Goal: Browse casually

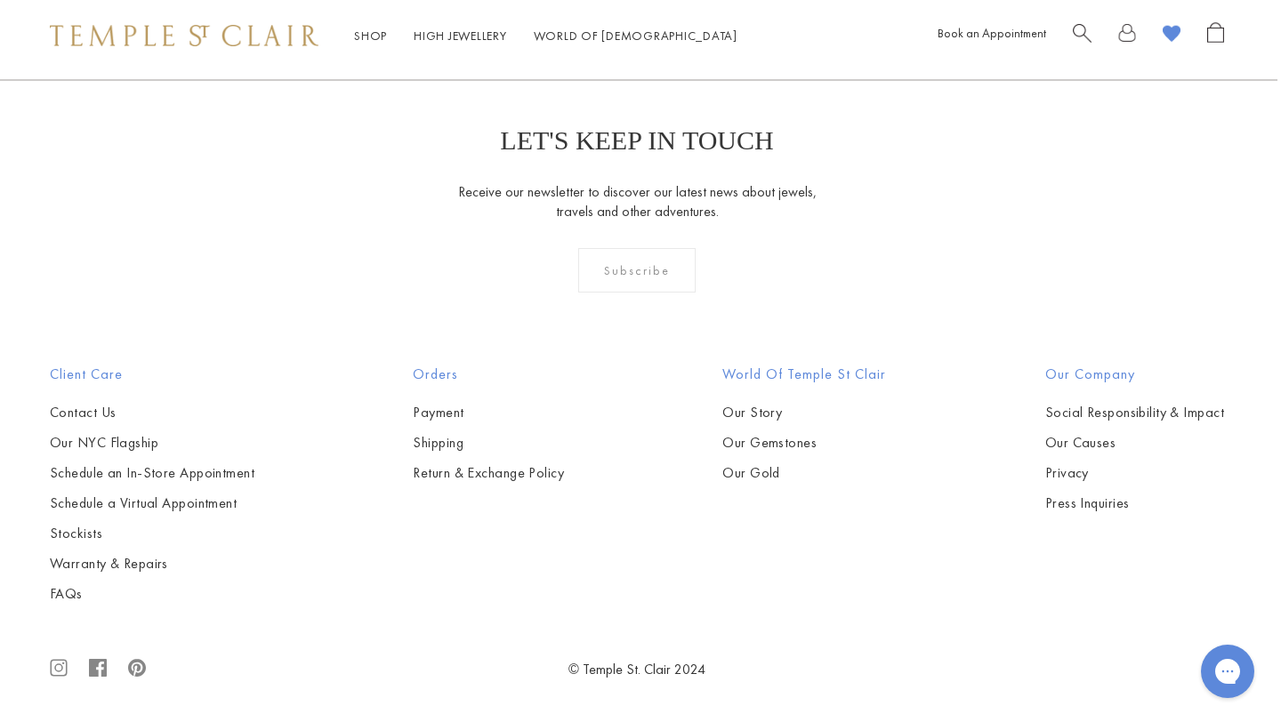
scroll to position [9983, 4]
click at [0, 0] on img at bounding box center [0, 0] width 0 height 0
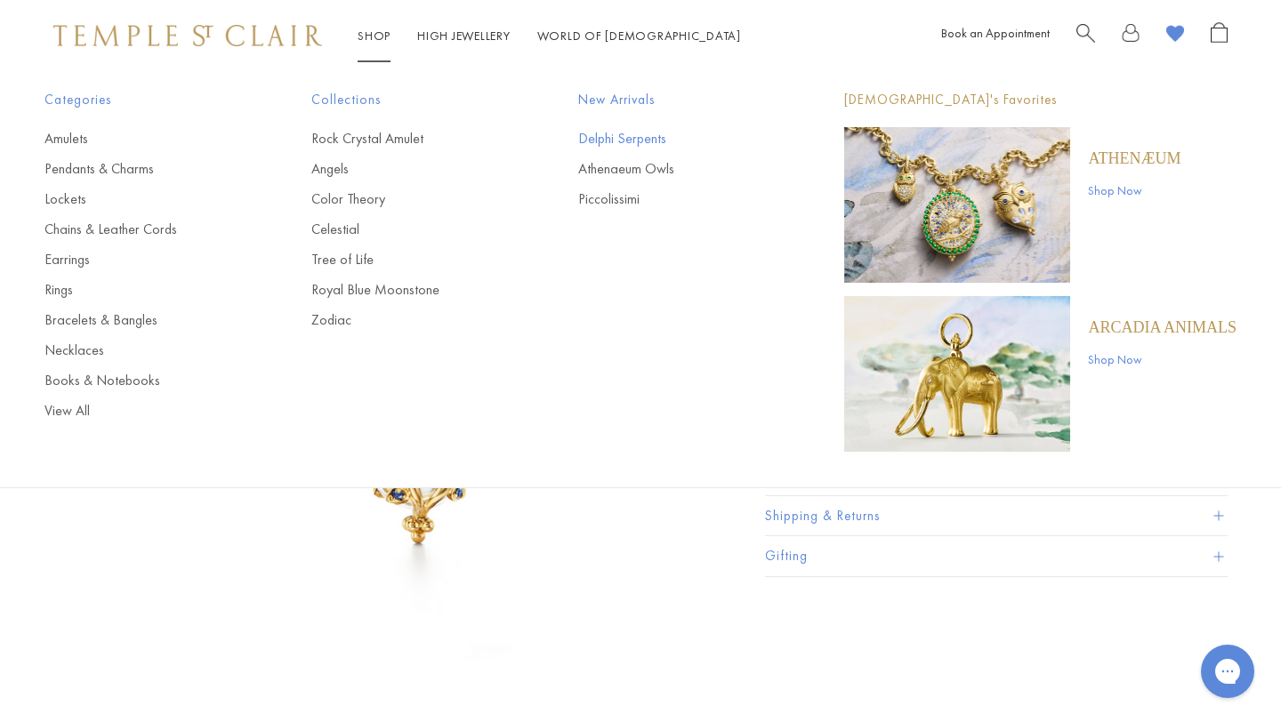
click at [613, 141] on link "Delphi Serpents" at bounding box center [676, 139] width 196 height 20
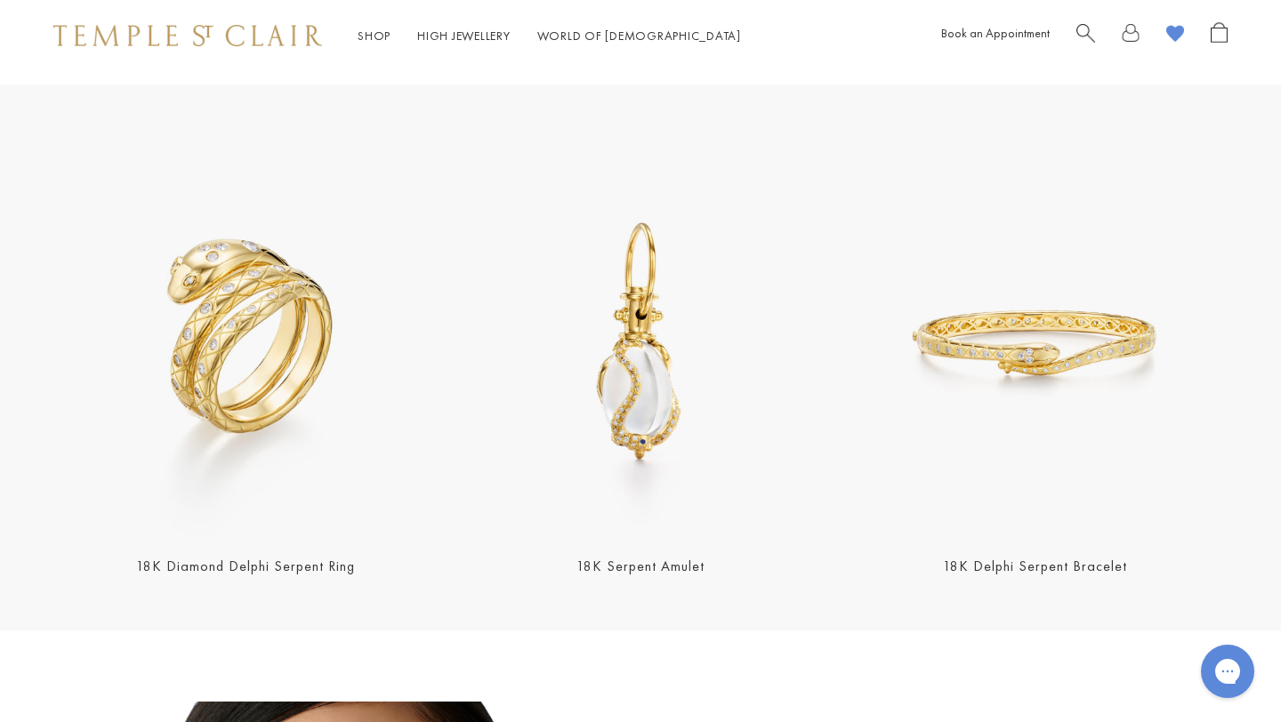
scroll to position [577, 0]
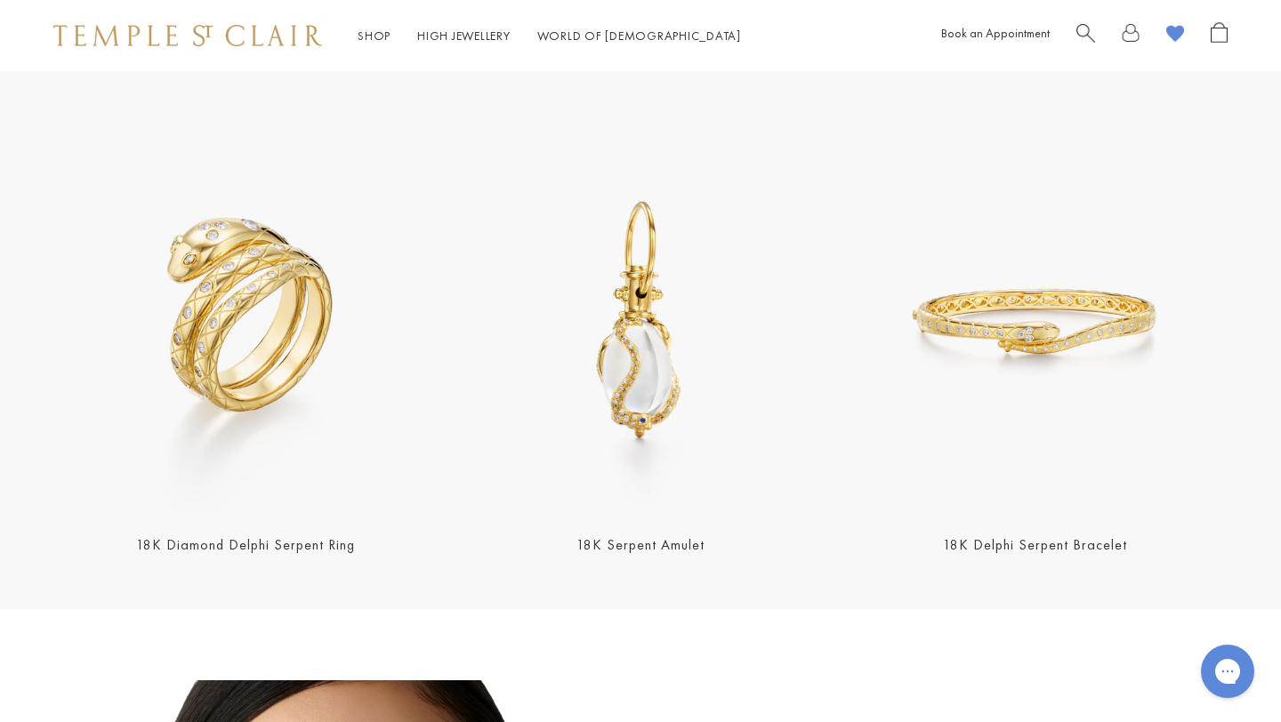
click at [310, 417] on img at bounding box center [245, 322] width 384 height 384
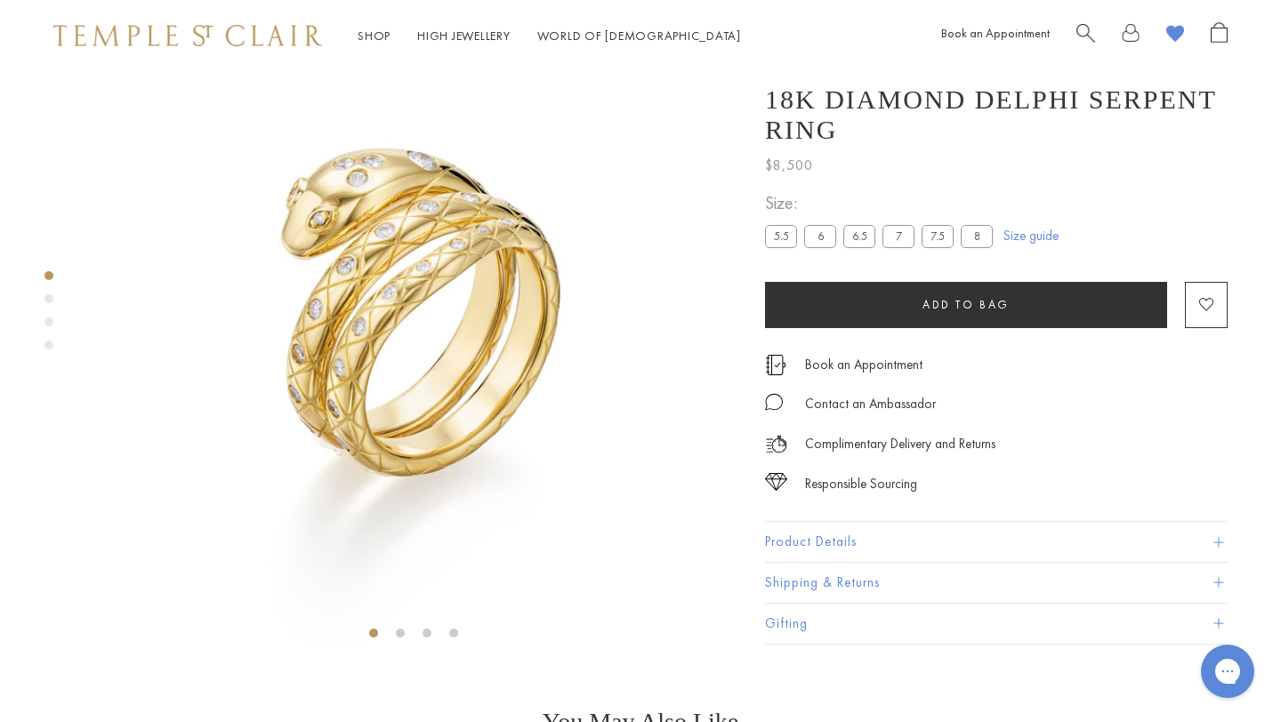
click at [48, 297] on div "Product gallery navigation" at bounding box center [48, 298] width 9 height 9
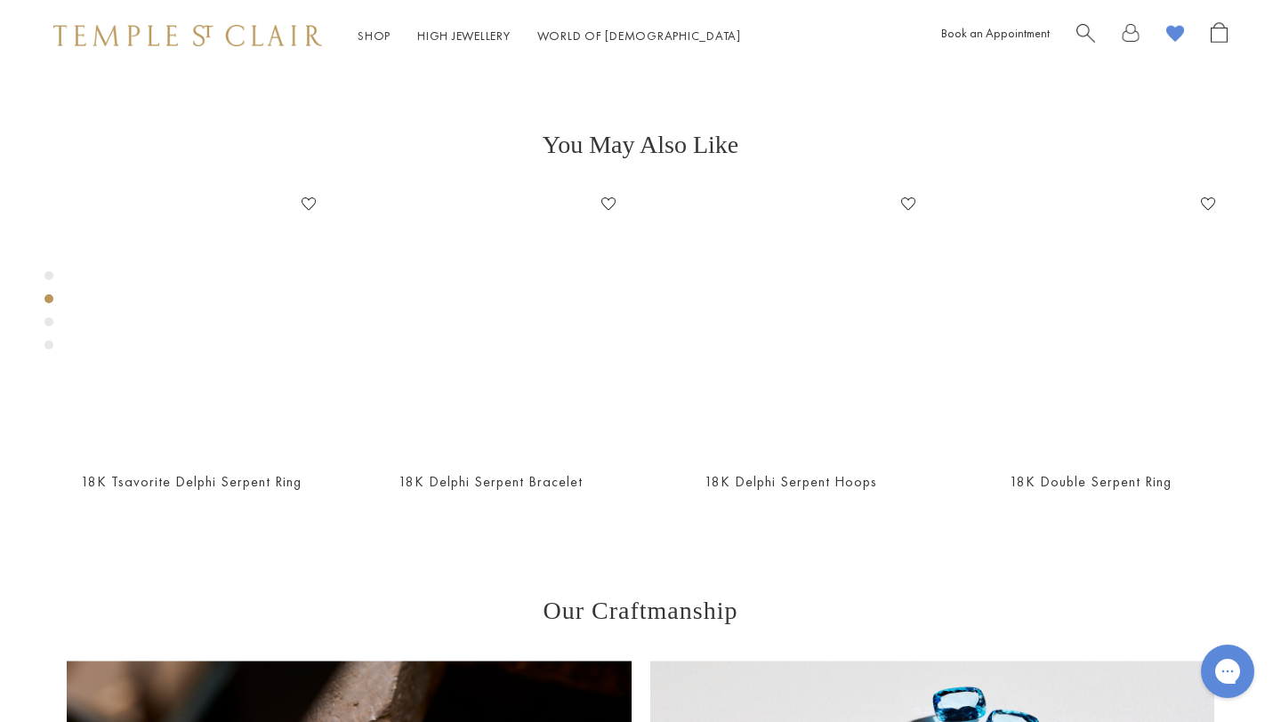
scroll to position [649, 0]
click at [50, 322] on div "Product gallery navigation" at bounding box center [48, 322] width 9 height 9
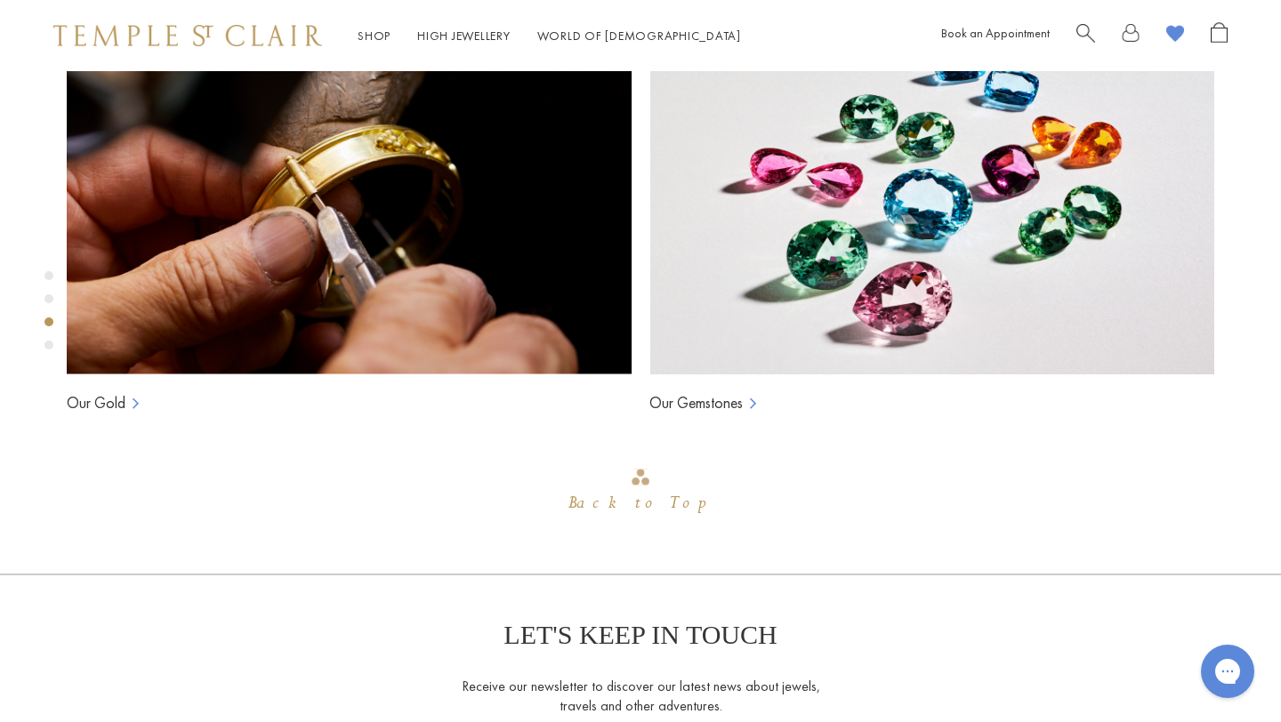
scroll to position [1299, 0]
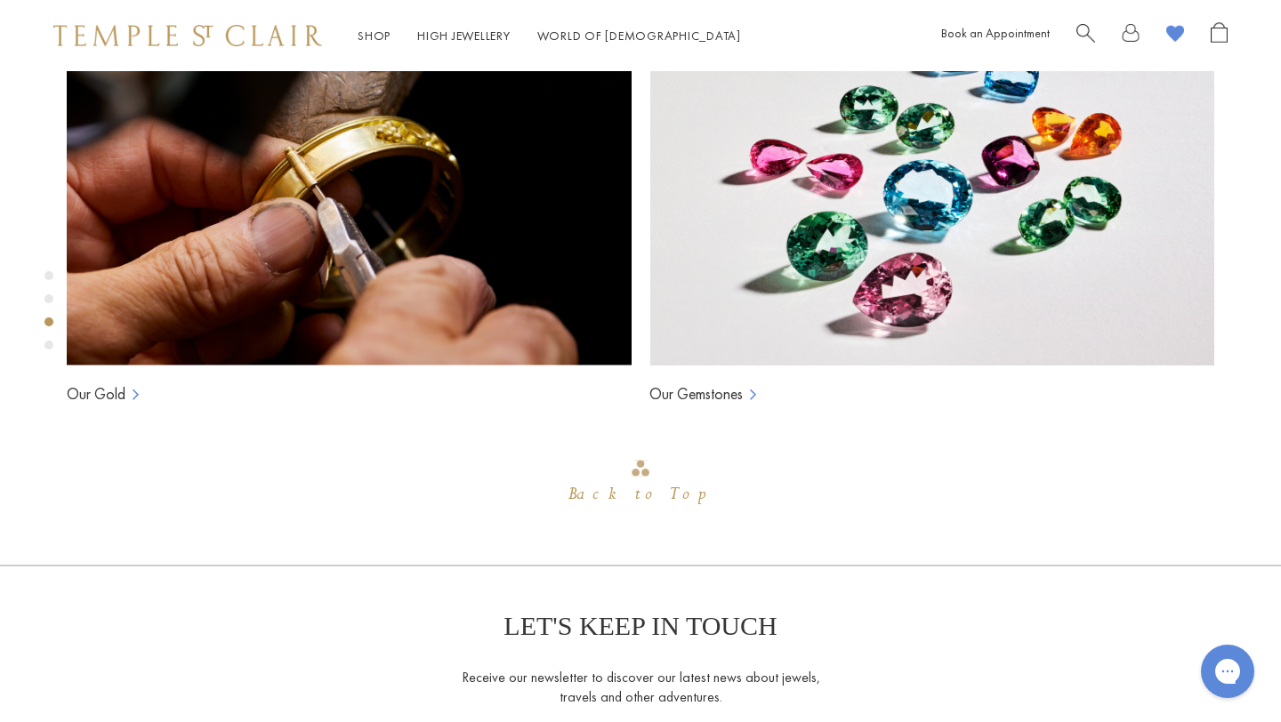
click at [49, 343] on div "Product gallery navigation" at bounding box center [48, 345] width 9 height 9
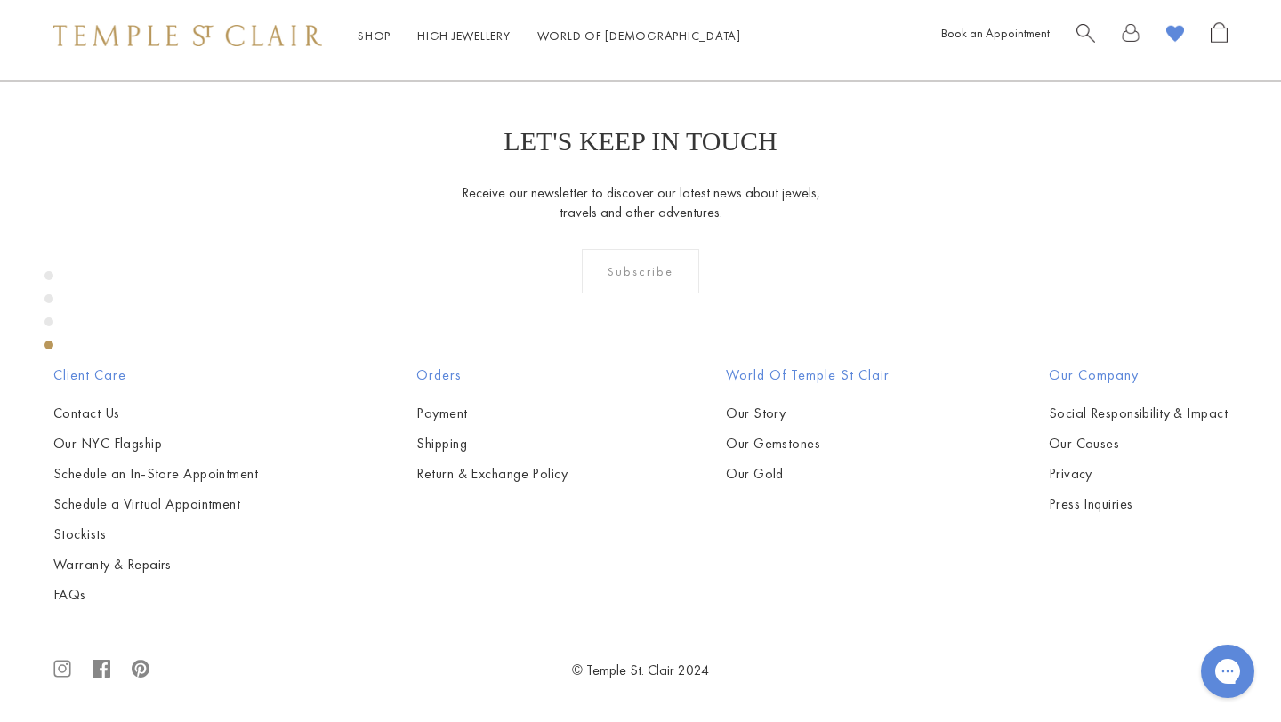
scroll to position [1948, 0]
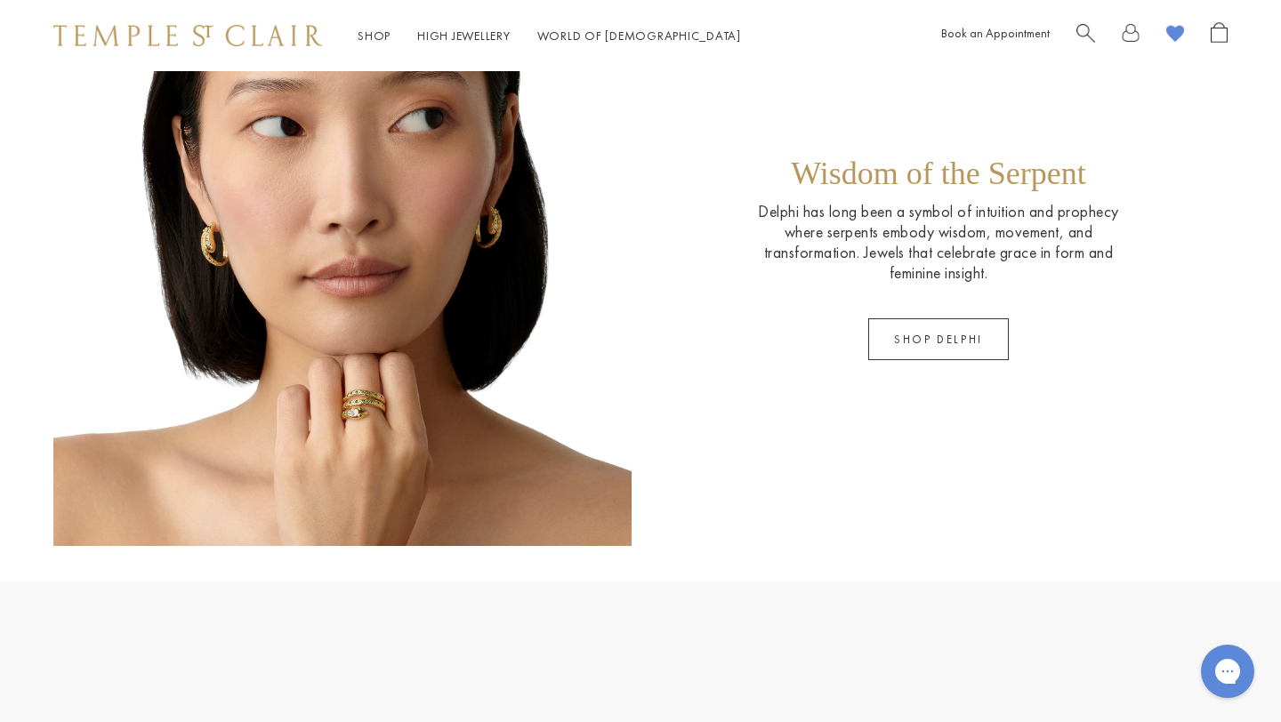
scroll to position [1357, 0]
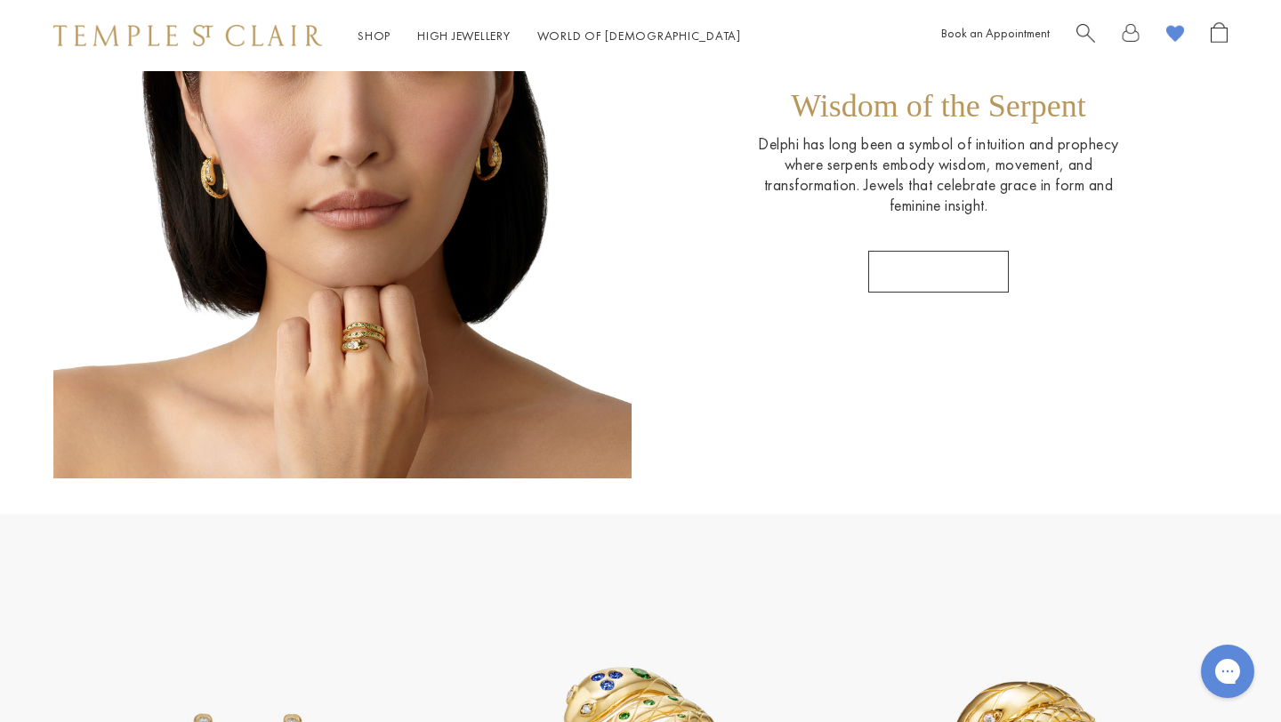
click at [891, 280] on link "SHOP DELPHI" at bounding box center [938, 272] width 141 height 42
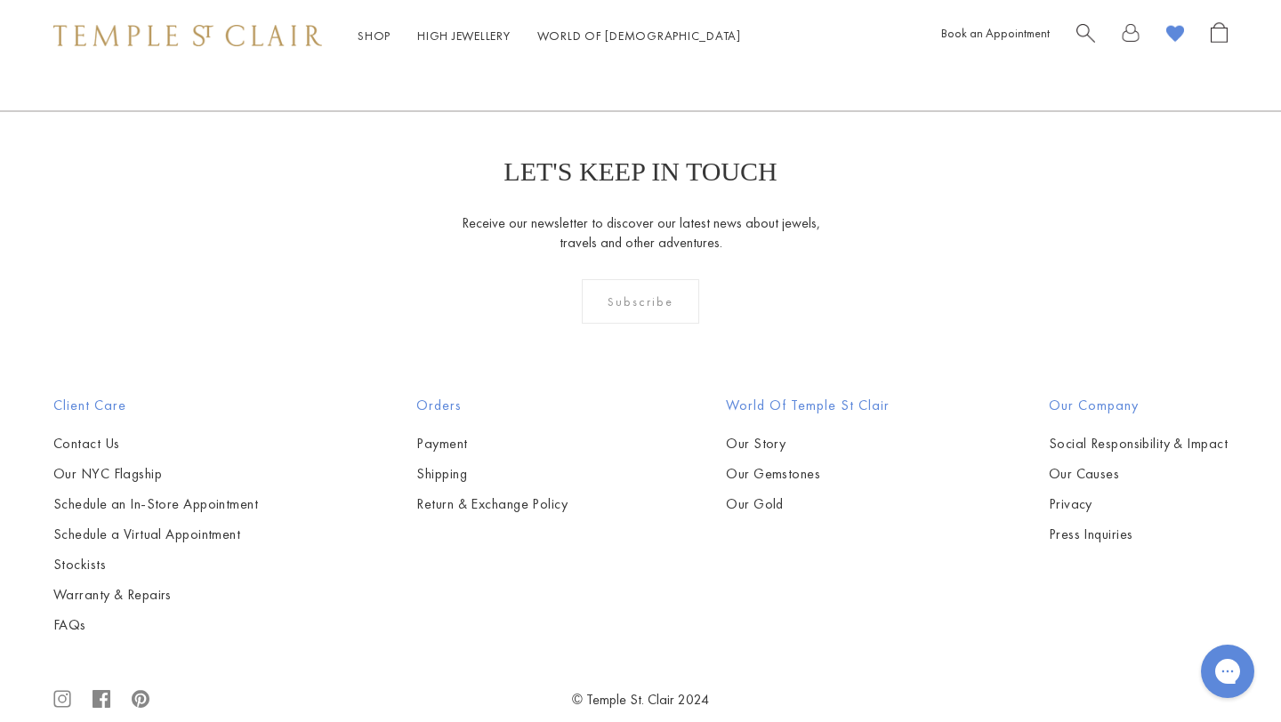
scroll to position [1172, 0]
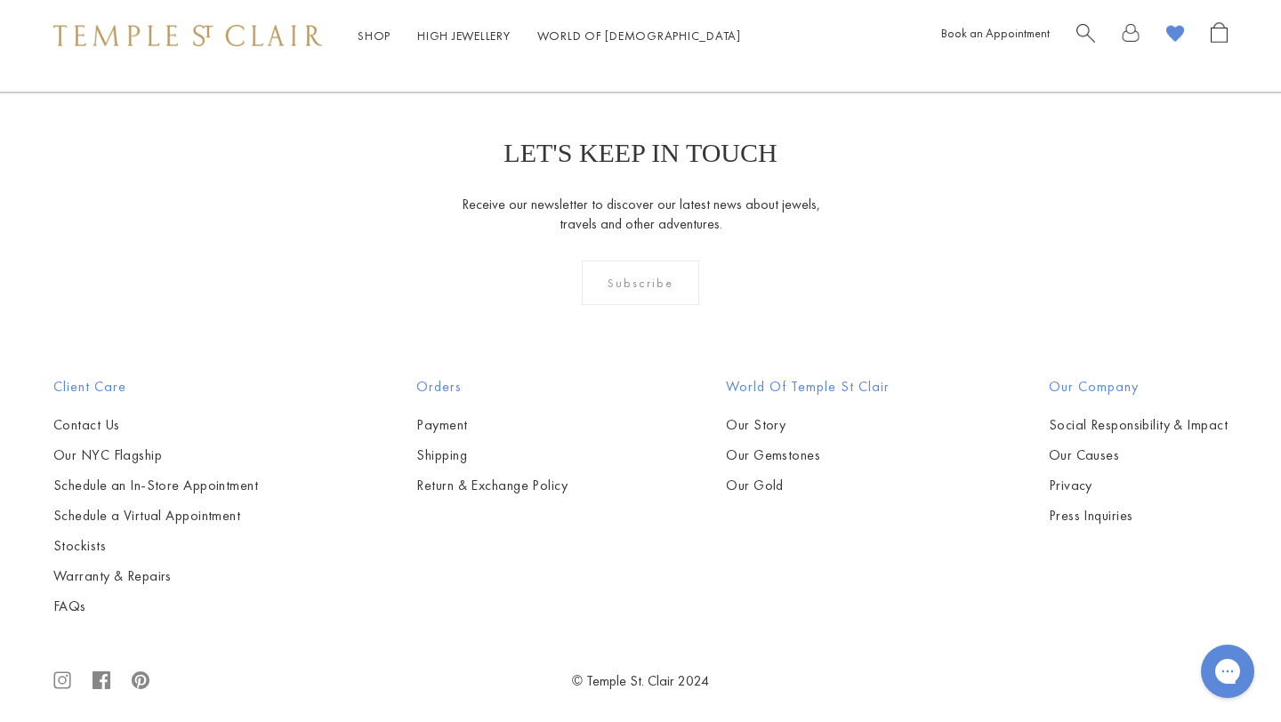
click at [0, 0] on img at bounding box center [0, 0] width 0 height 0
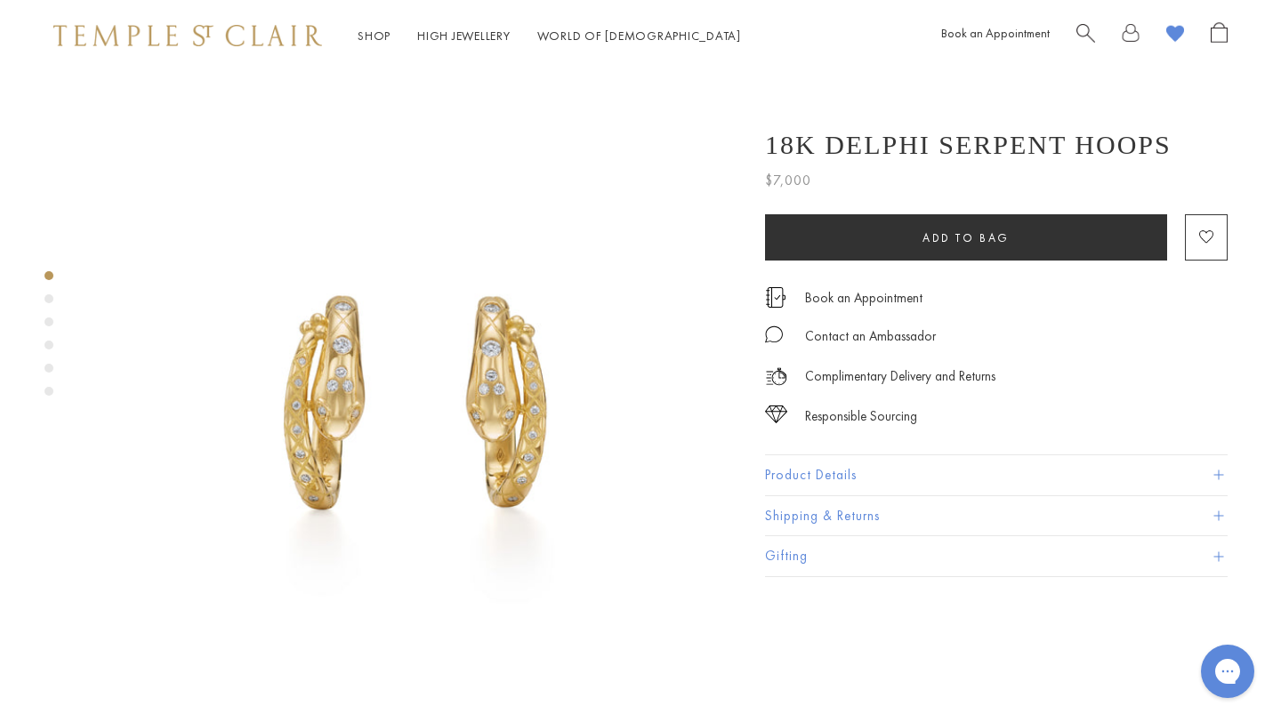
click at [47, 296] on div "Product gallery navigation" at bounding box center [48, 298] width 9 height 9
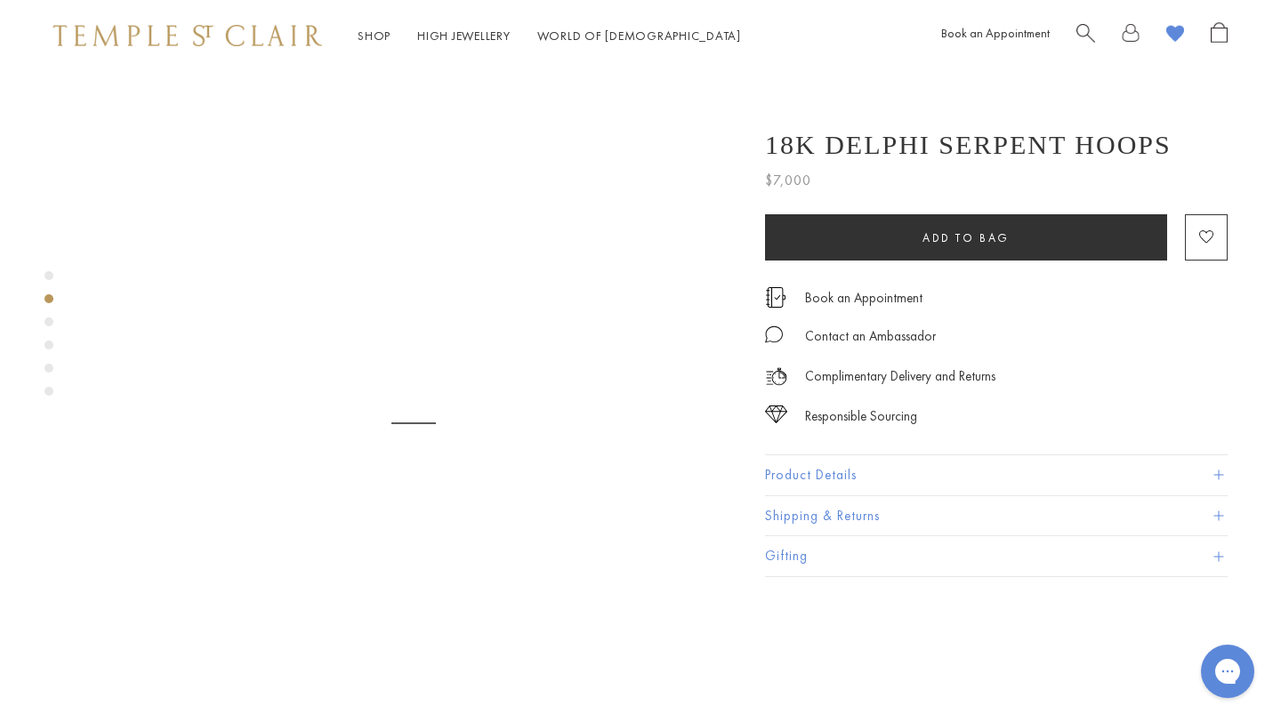
scroll to position [649, 0]
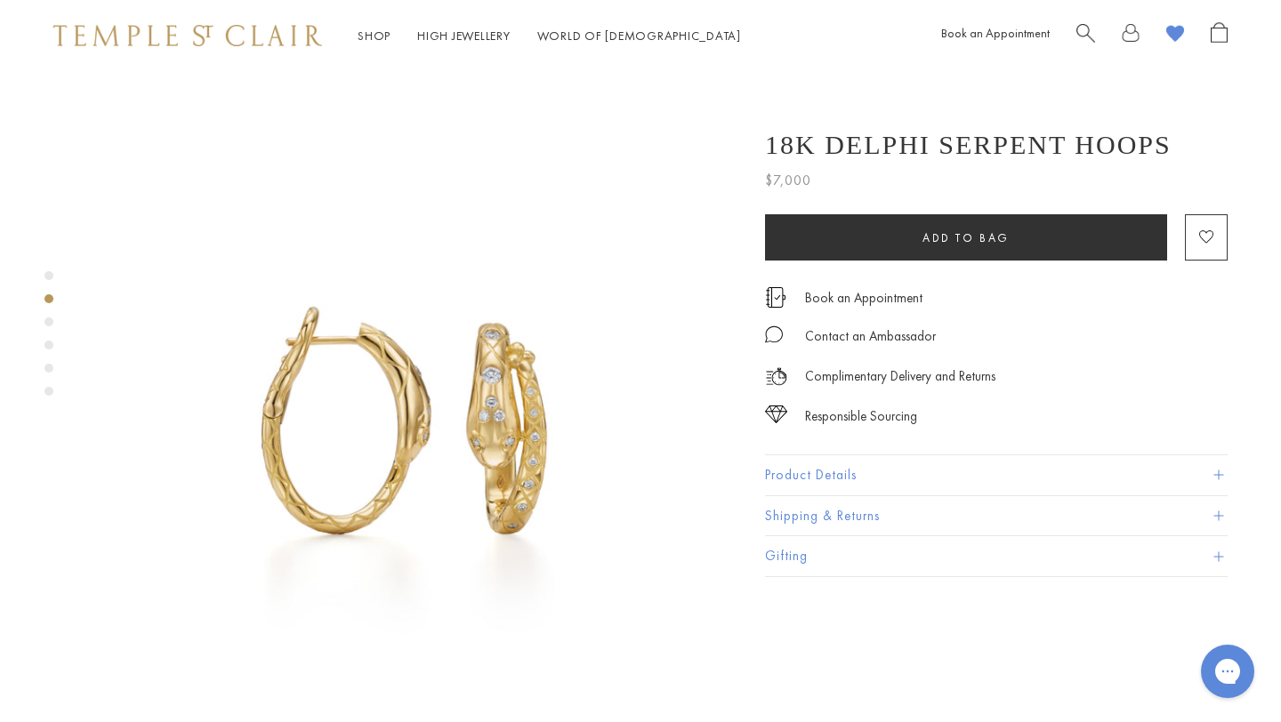
click at [52, 317] on div "Product gallery navigation" at bounding box center [48, 338] width 9 height 143
click at [50, 321] on div "Product gallery navigation" at bounding box center [48, 322] width 9 height 9
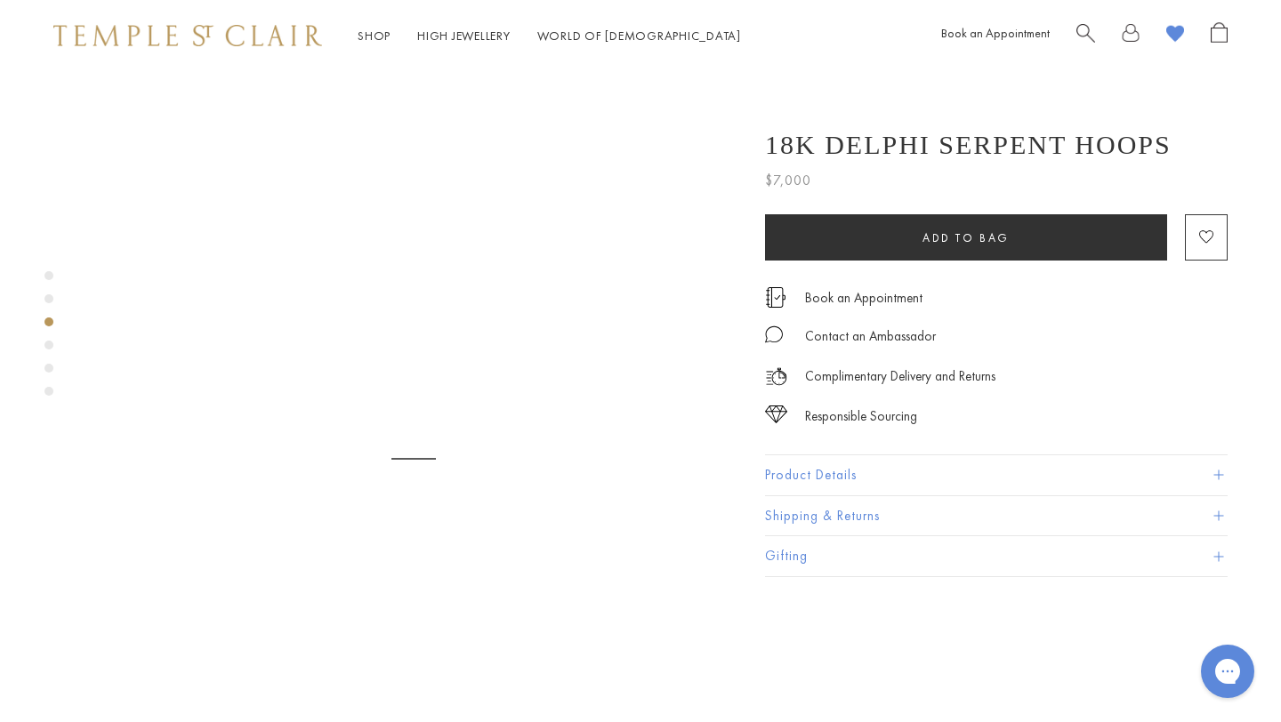
scroll to position [1299, 0]
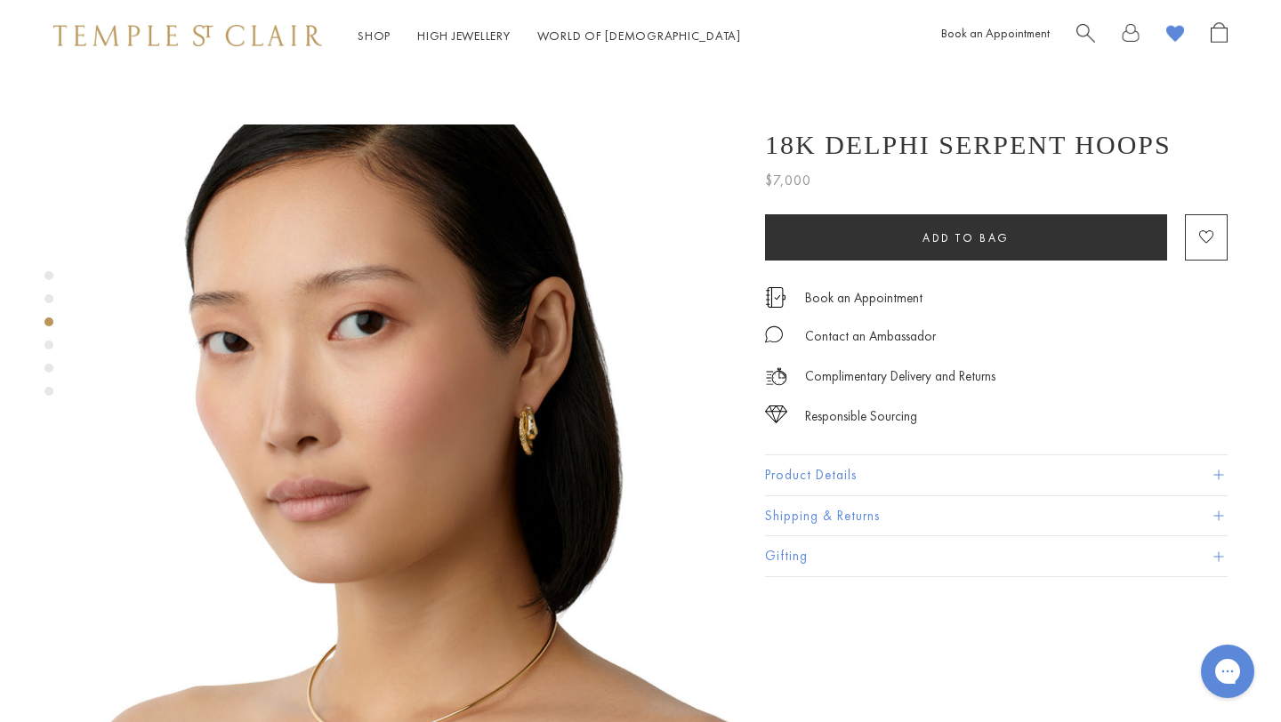
click at [50, 342] on div "Product gallery navigation" at bounding box center [48, 345] width 9 height 9
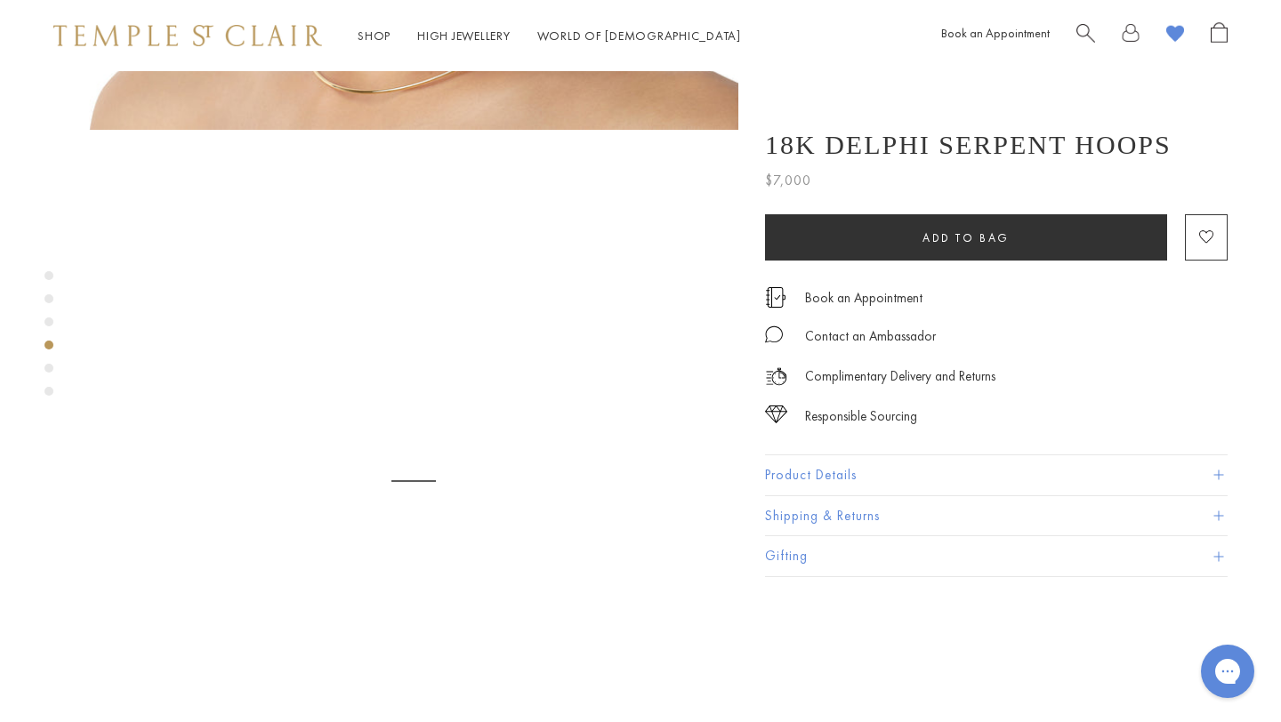
scroll to position [1948, 0]
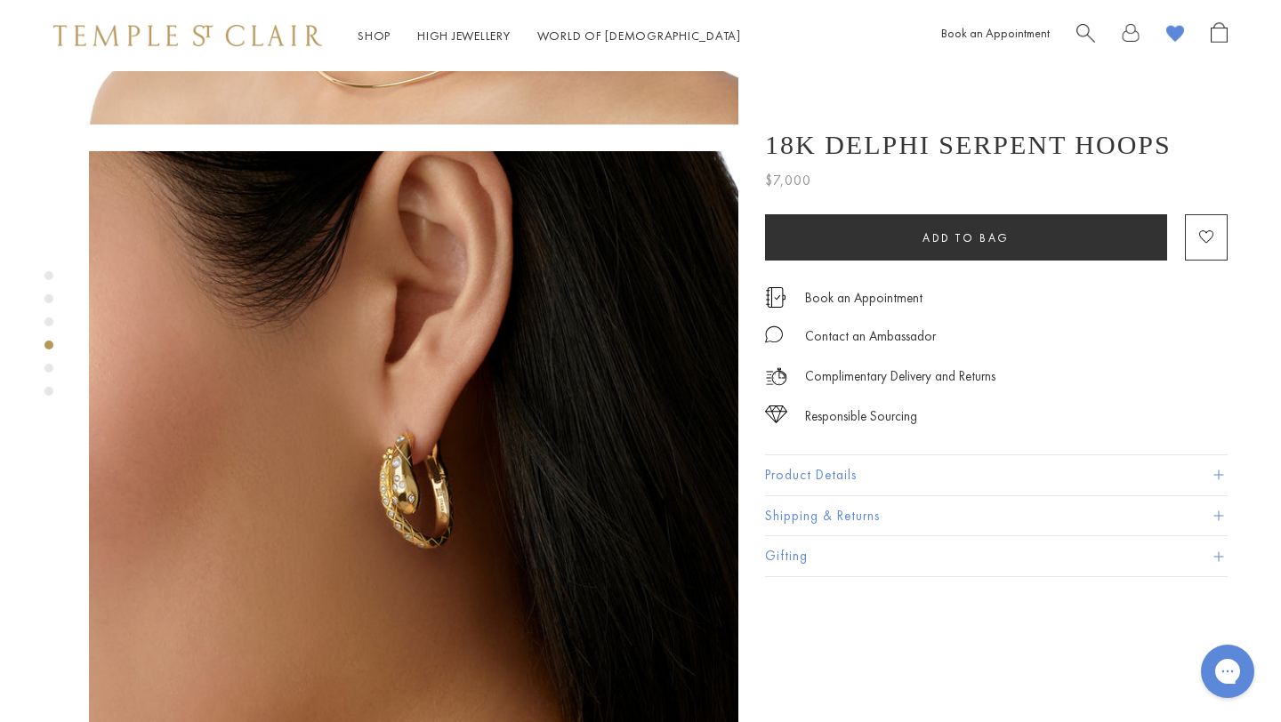
click at [50, 366] on div "Product gallery navigation" at bounding box center [48, 368] width 9 height 9
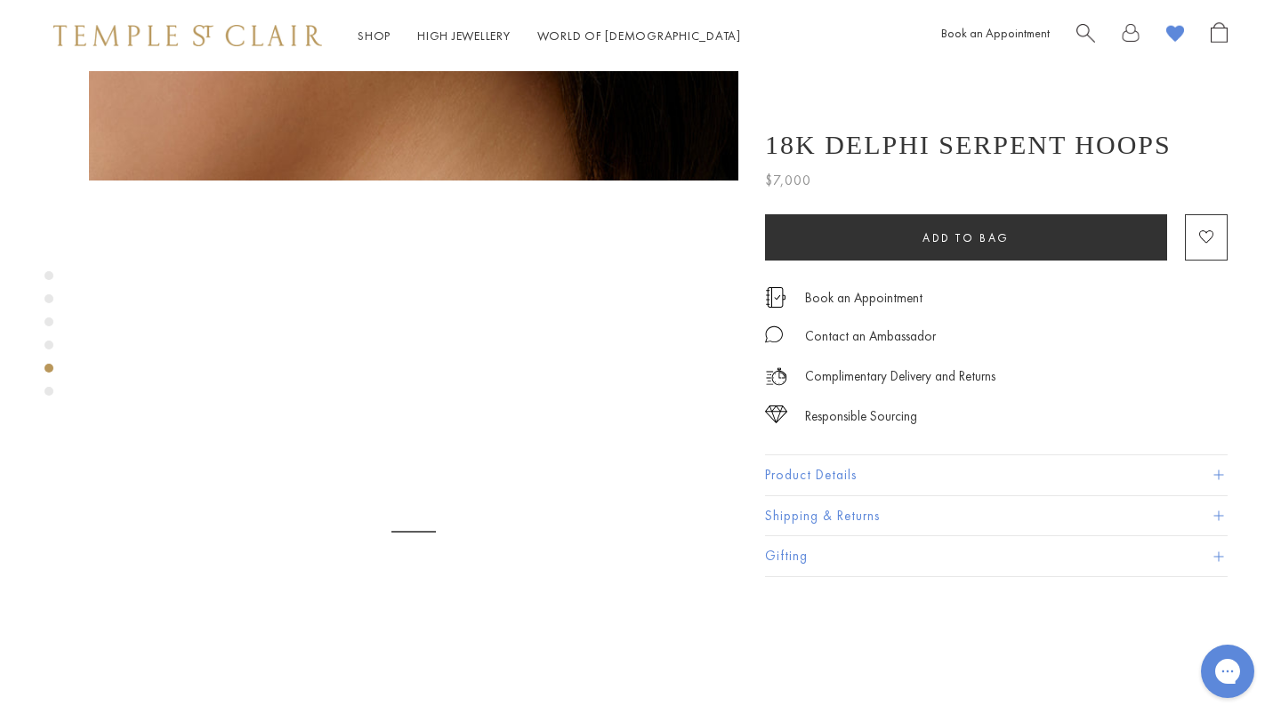
scroll to position [2597, 0]
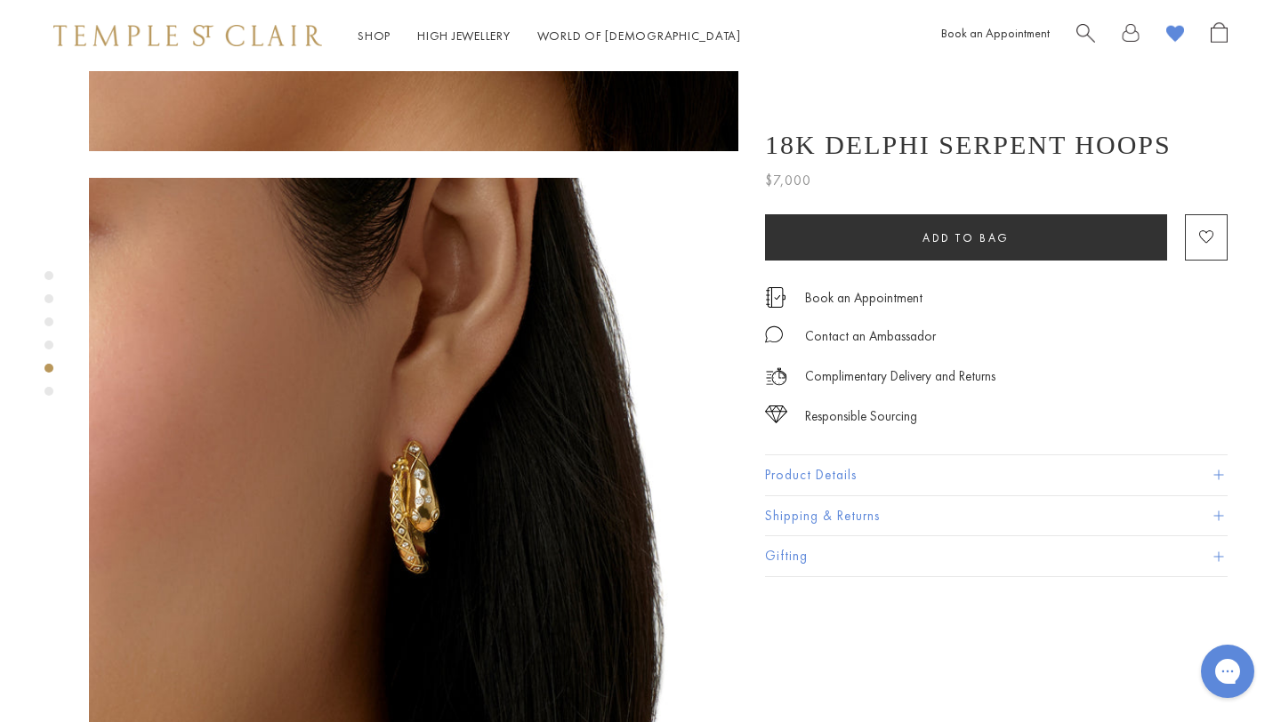
click at [50, 392] on div "Product gallery navigation" at bounding box center [48, 391] width 9 height 9
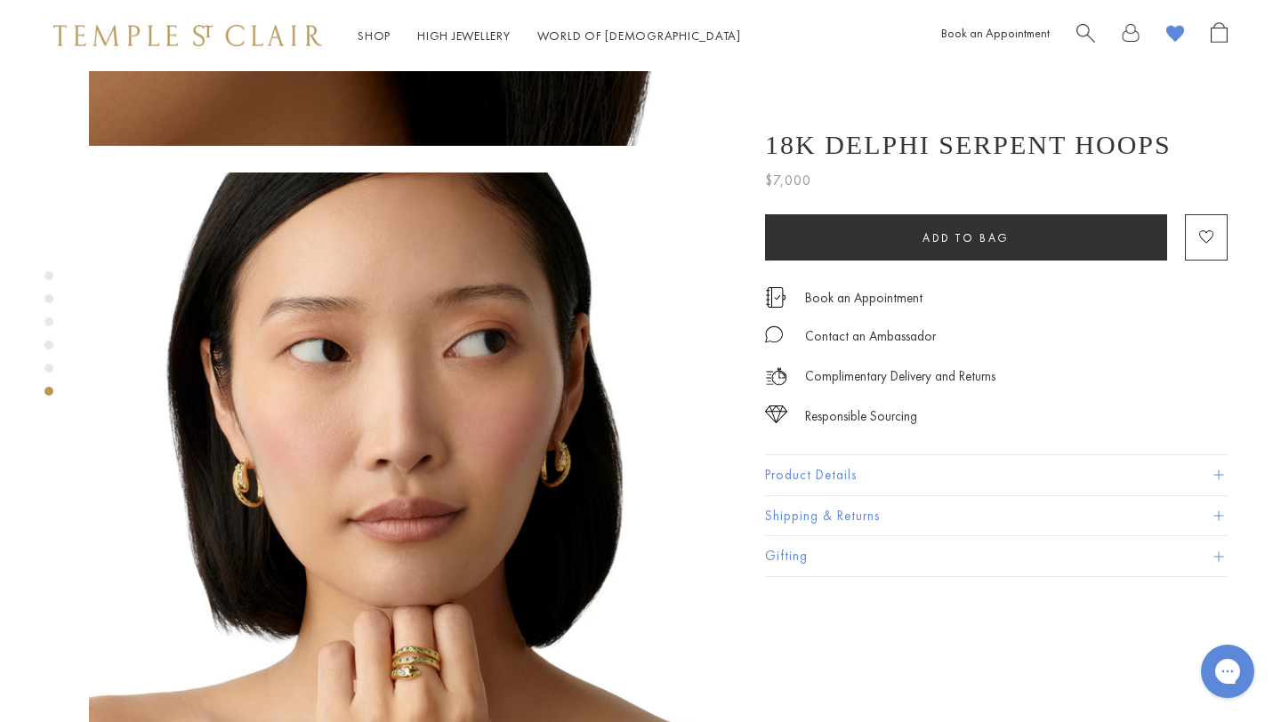
scroll to position [3286, 0]
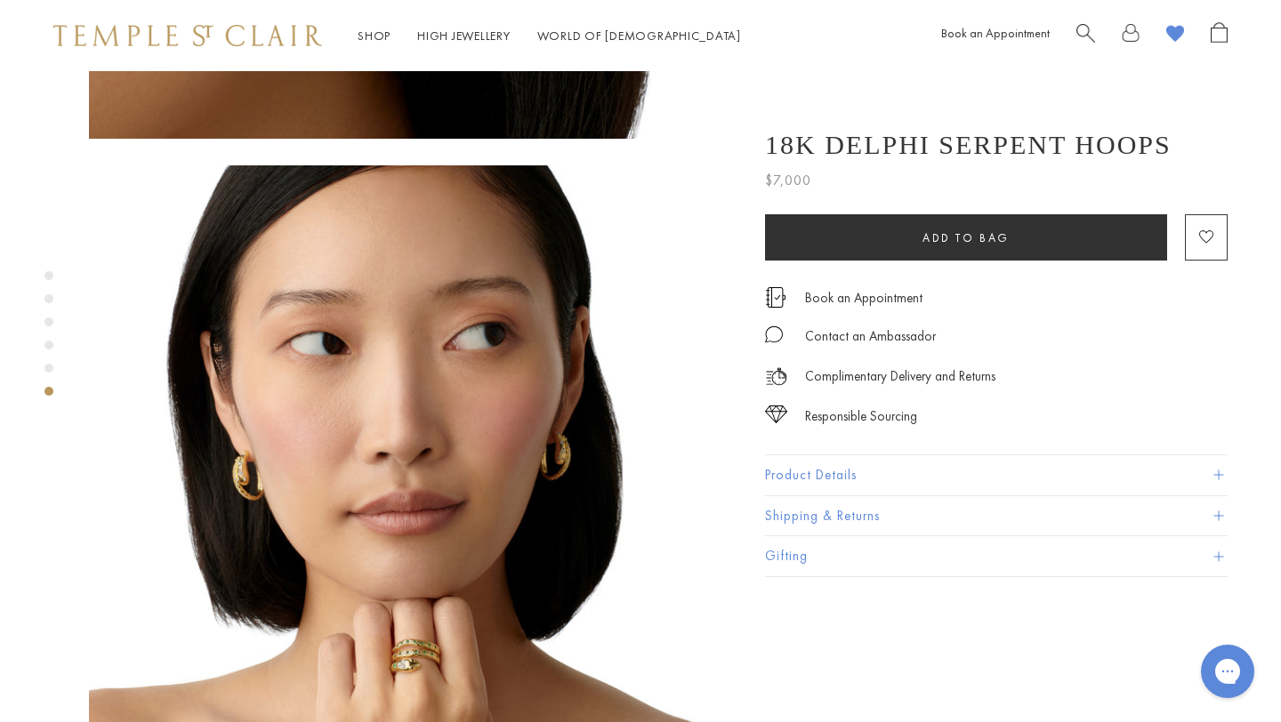
click at [416, 486] on img at bounding box center [413, 489] width 649 height 649
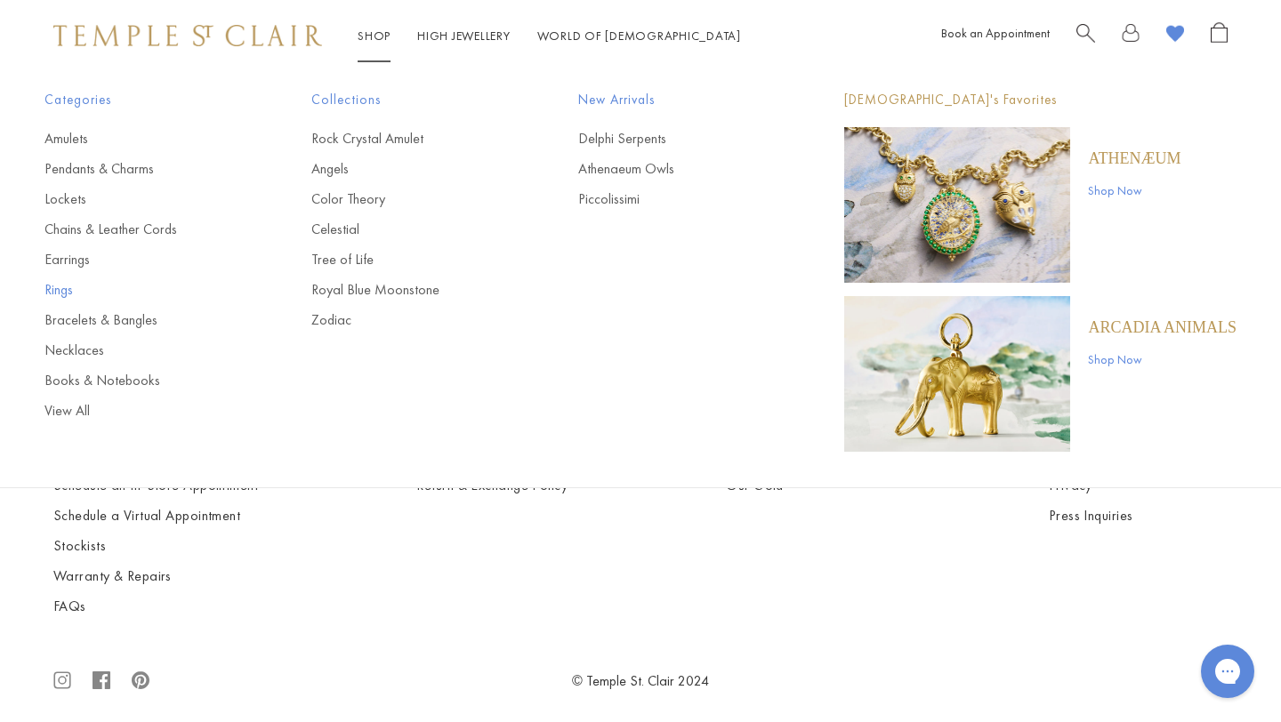
click at [62, 294] on link "Rings" at bounding box center [142, 290] width 196 height 20
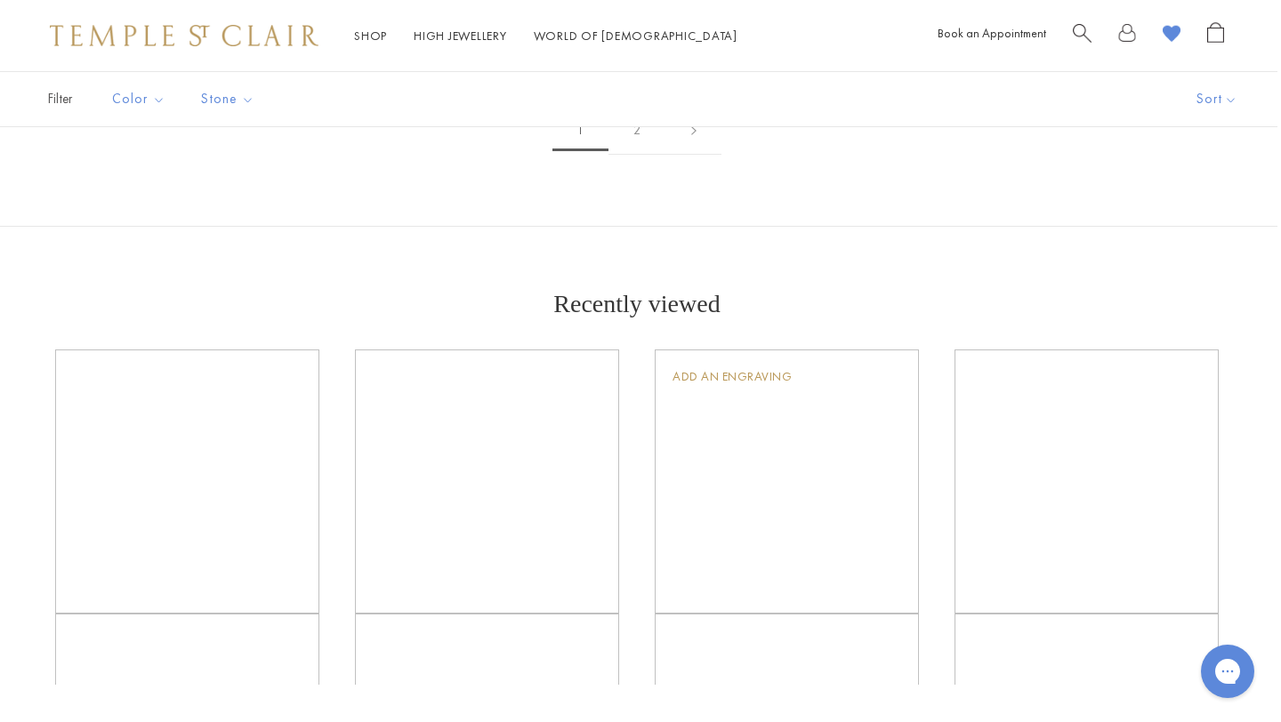
scroll to position [2583, 4]
click at [0, 0] on img at bounding box center [0, 0] width 0 height 0
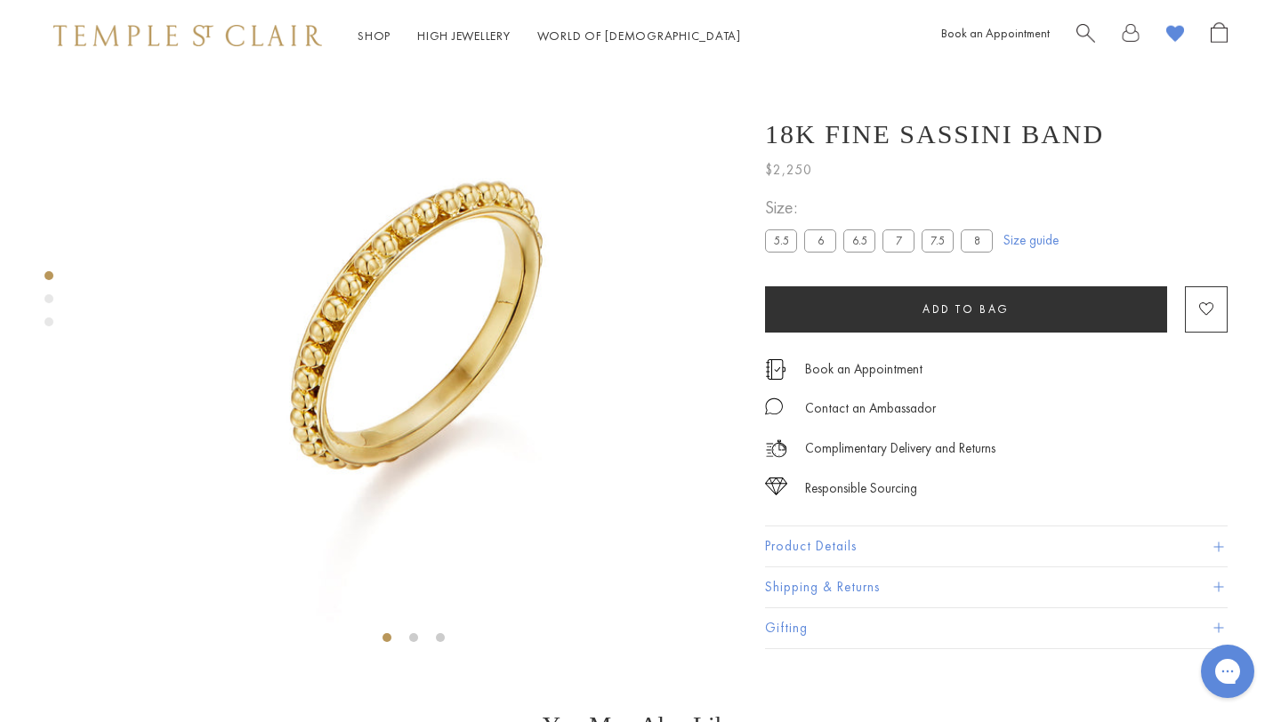
click at [48, 296] on div "Product gallery navigation" at bounding box center [48, 298] width 9 height 9
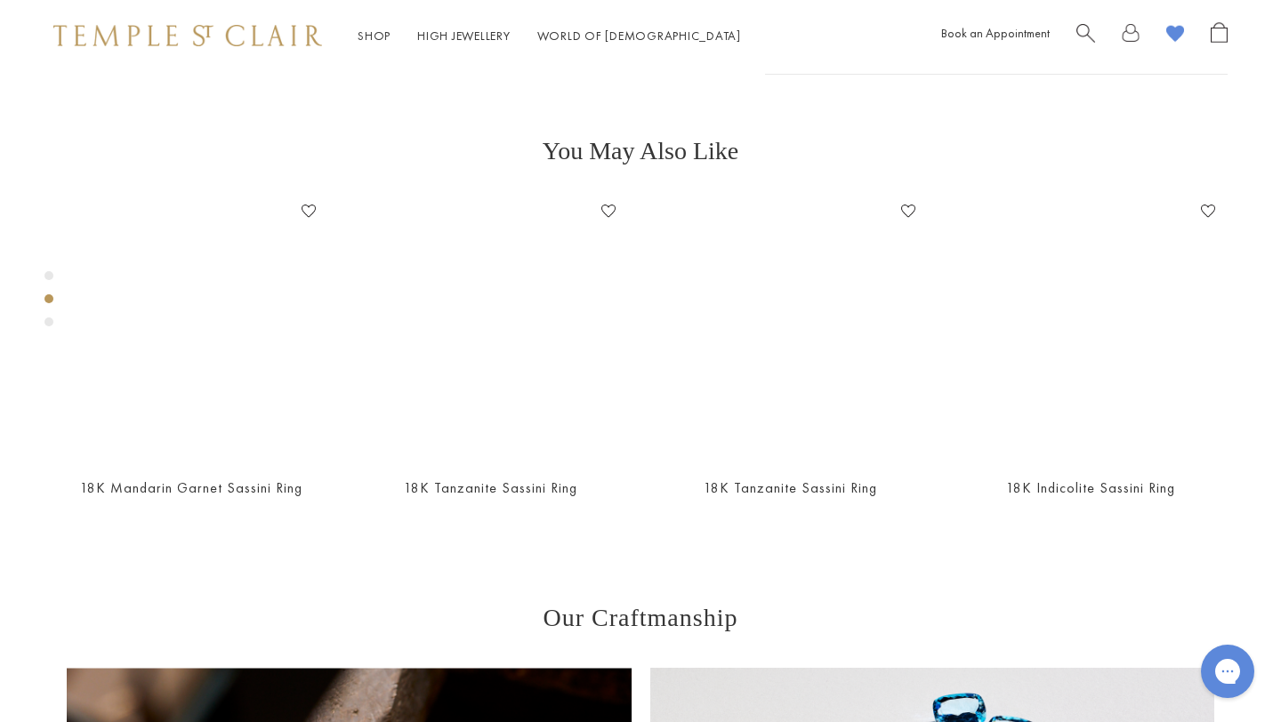
scroll to position [649, 0]
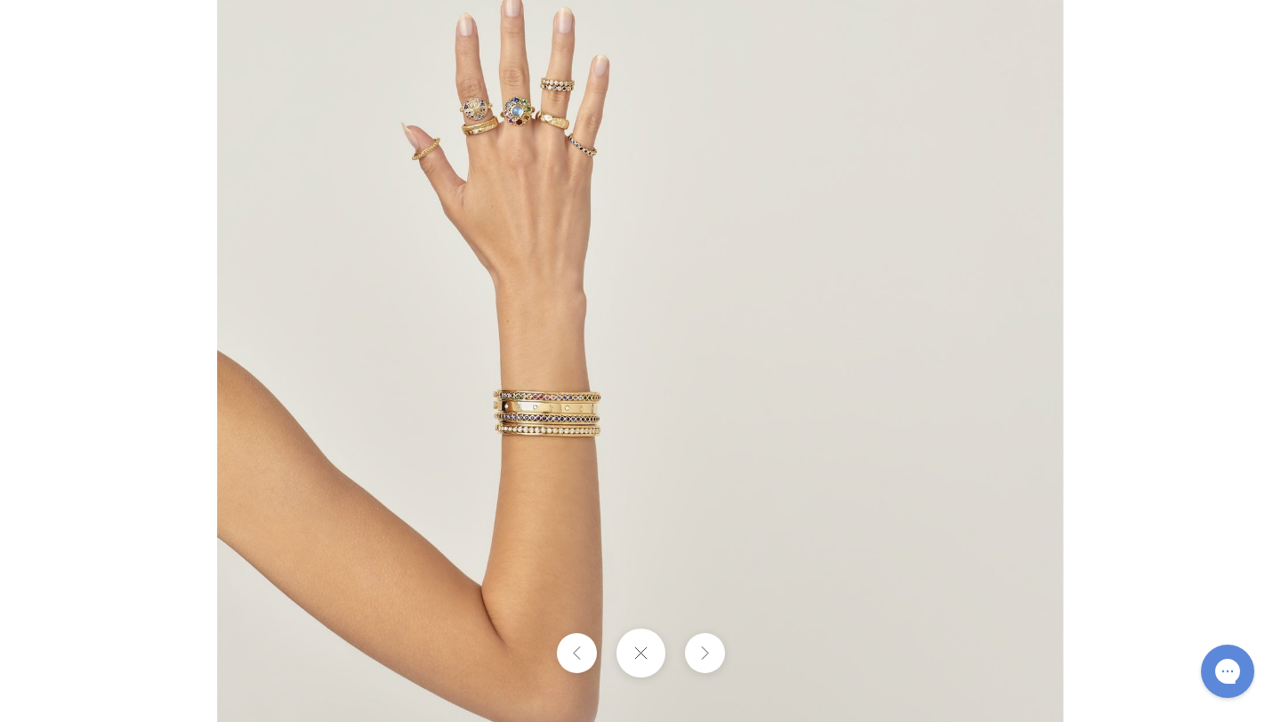
click at [559, 417] on img at bounding box center [640, 361] width 846 height 845
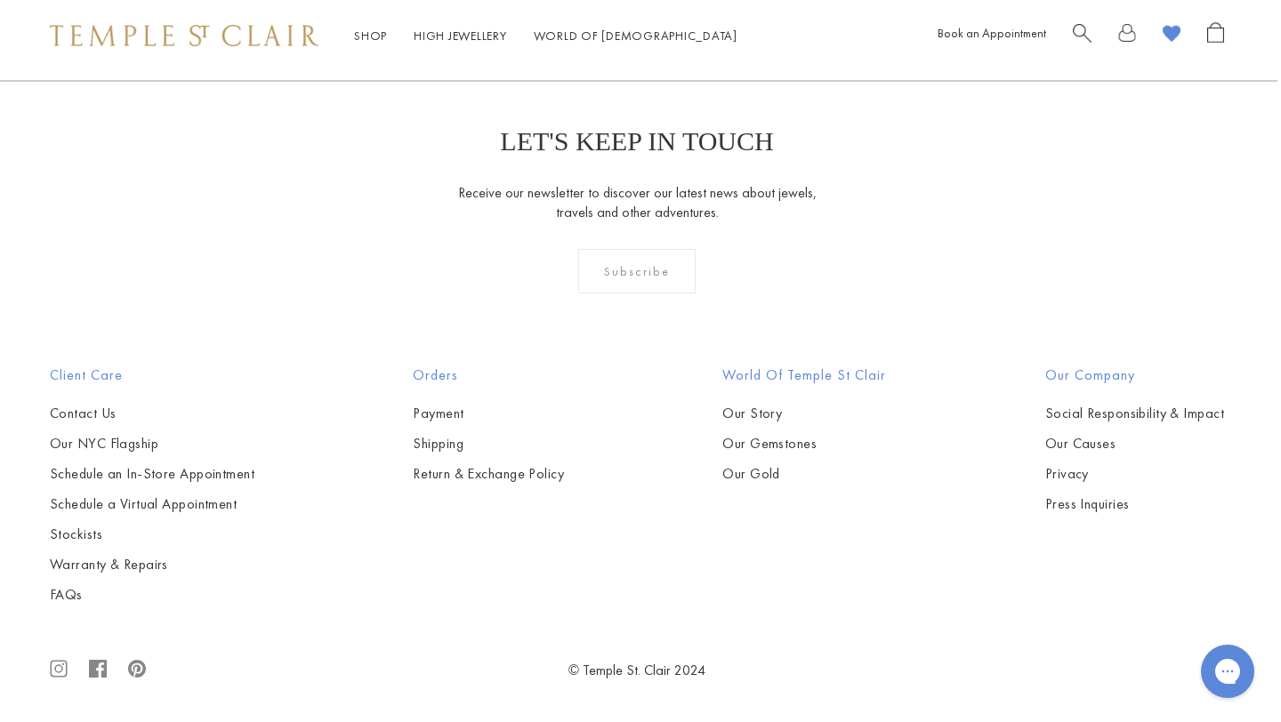
scroll to position [4619, 4]
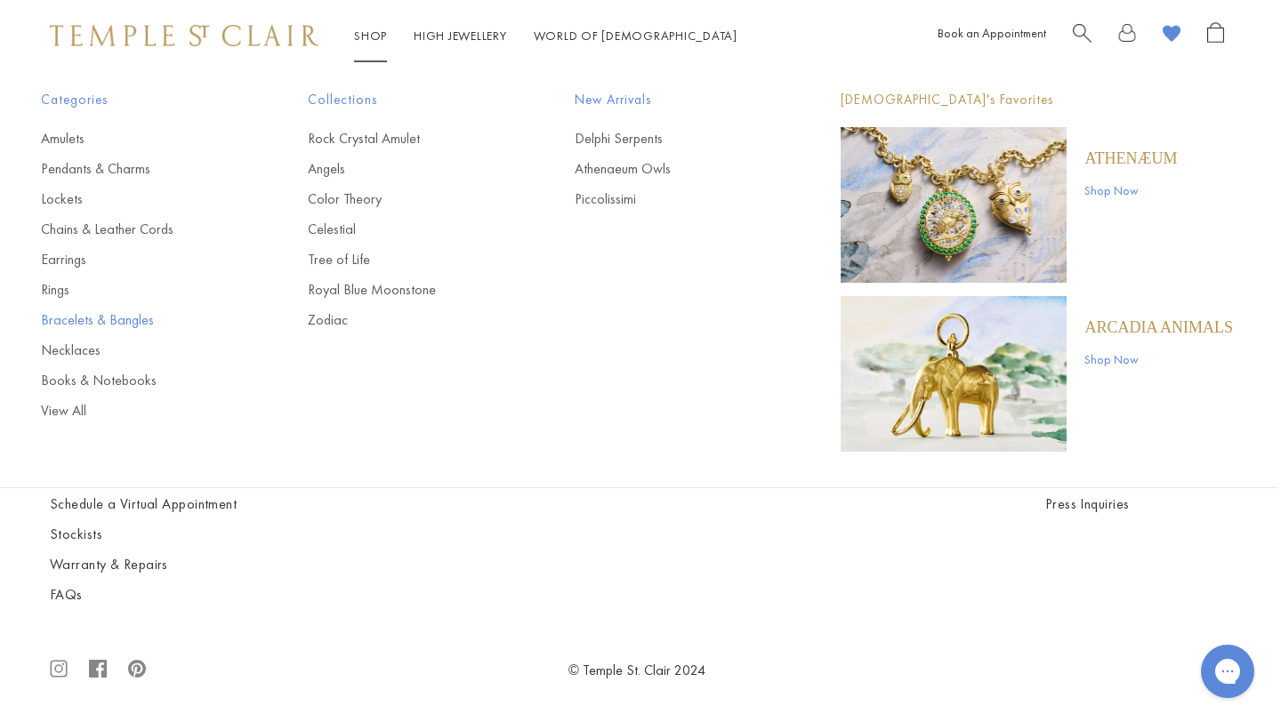
click at [144, 319] on link "Bracelets & Bangles" at bounding box center [139, 320] width 196 height 20
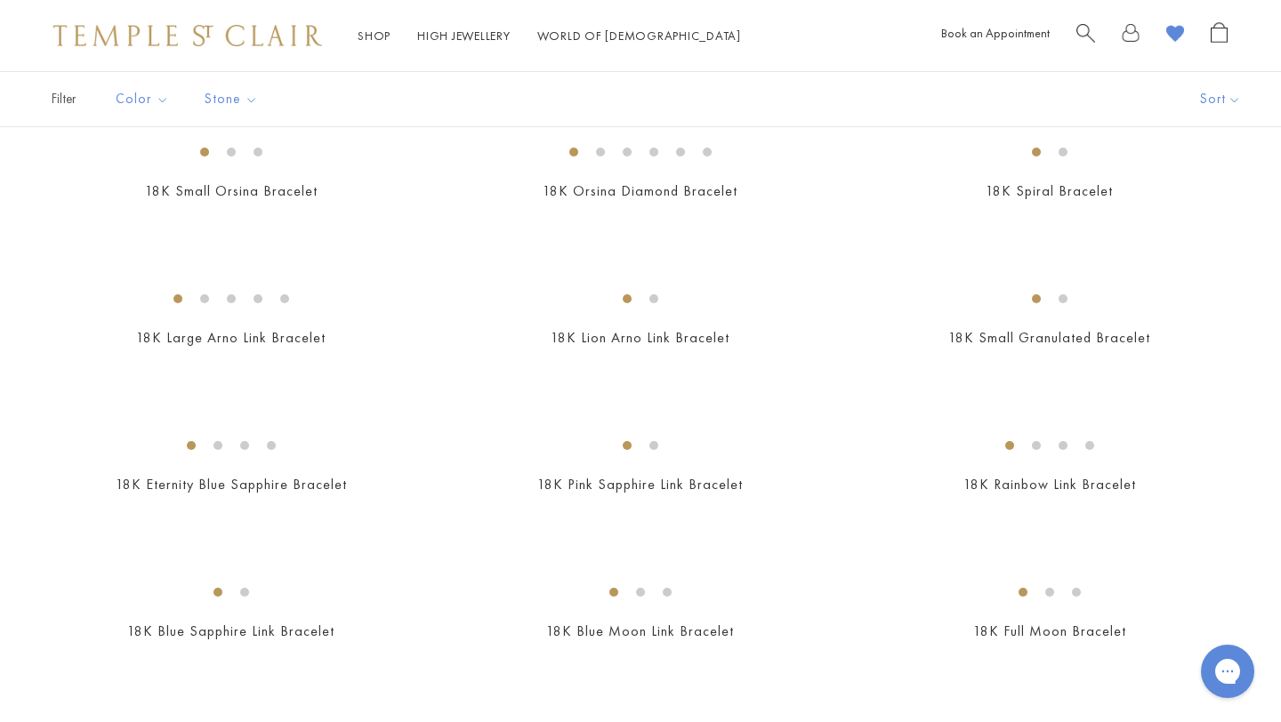
scroll to position [785, 0]
